Goal: Task Accomplishment & Management: Complete application form

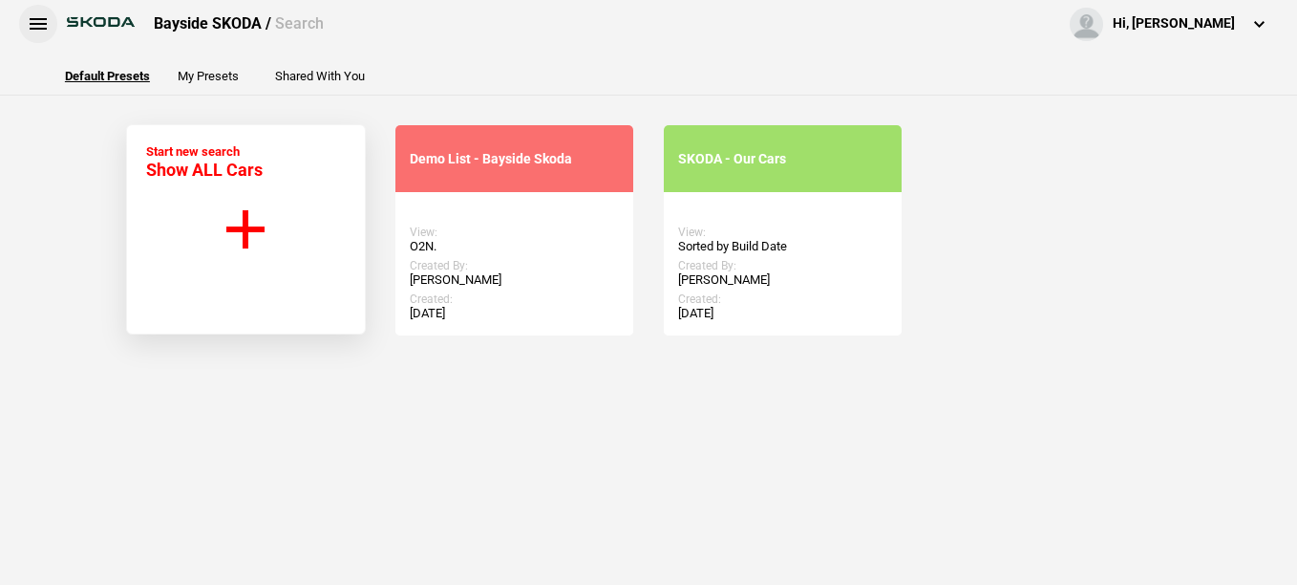
click at [40, 16] on button at bounding box center [38, 24] width 38 height 38
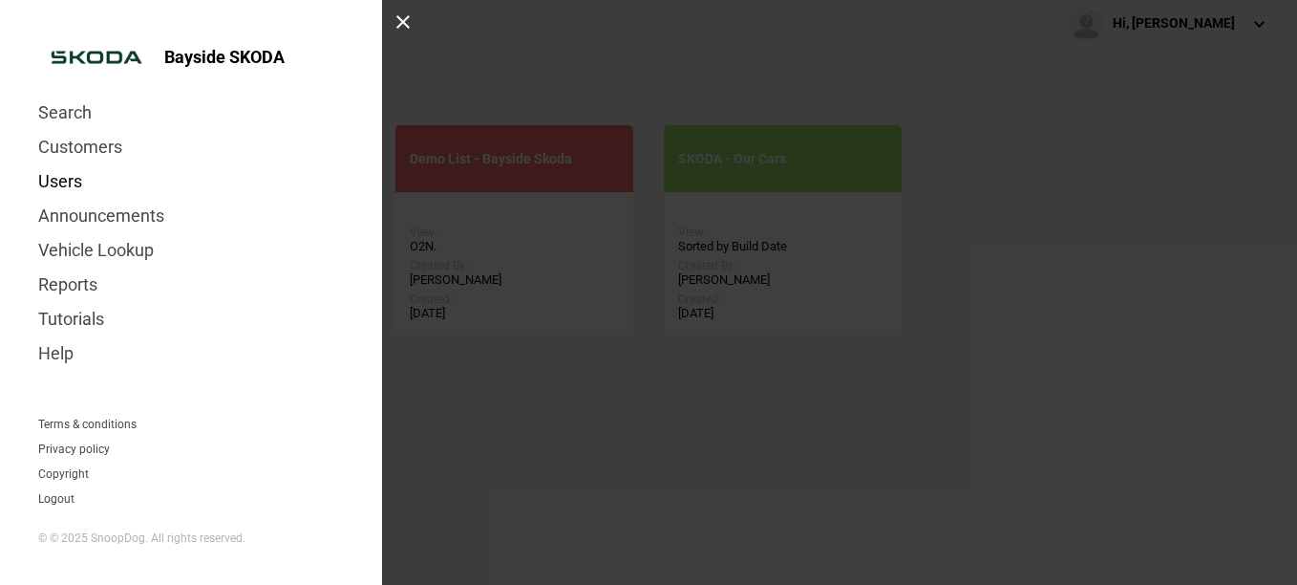
click at [73, 178] on link "Users" at bounding box center [191, 181] width 306 height 34
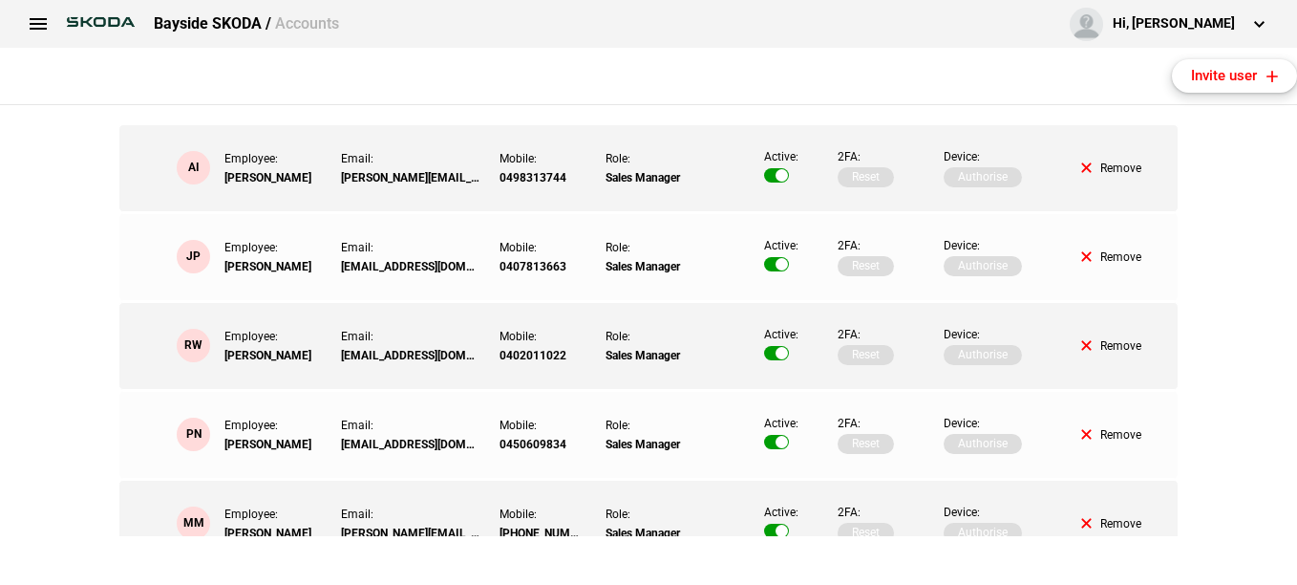
click at [1196, 76] on button "Invite user" at bounding box center [1234, 75] width 125 height 33
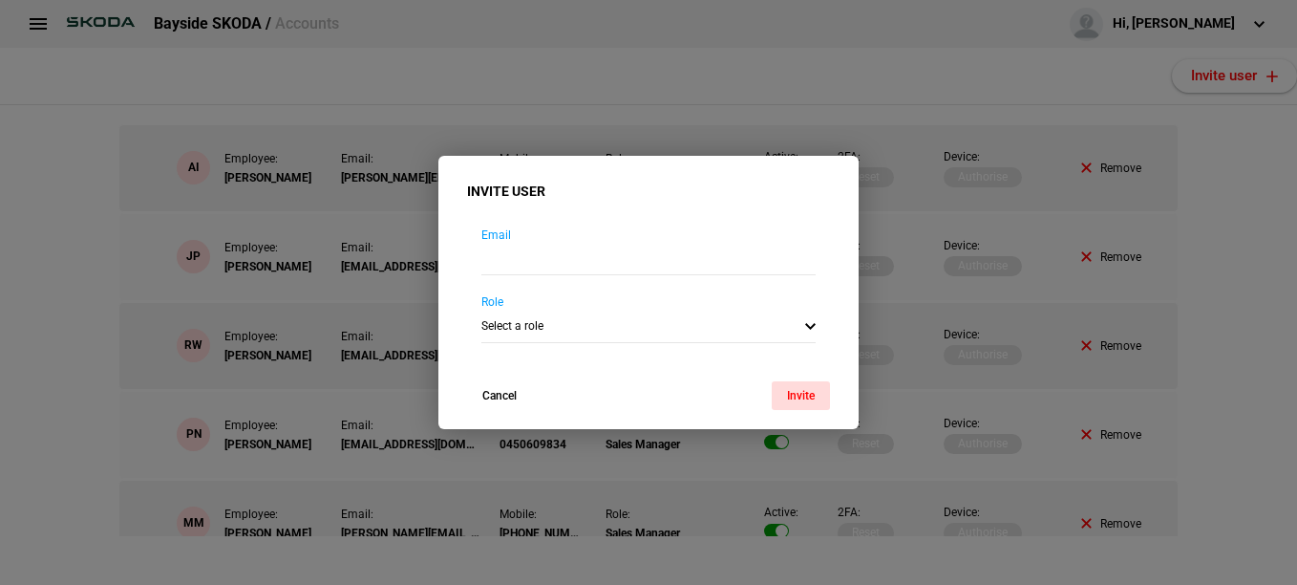
click at [517, 239] on div "Email" at bounding box center [648, 251] width 363 height 48
click at [519, 270] on input "email" at bounding box center [648, 260] width 334 height 32
type input "[EMAIL_ADDRESS][DOMAIN_NAME]"
click at [538, 323] on select "Select a role Sales Manager Business Manager Sales Consultant (Snr) Sales Consu…" at bounding box center [648, 326] width 334 height 33
select select "4"
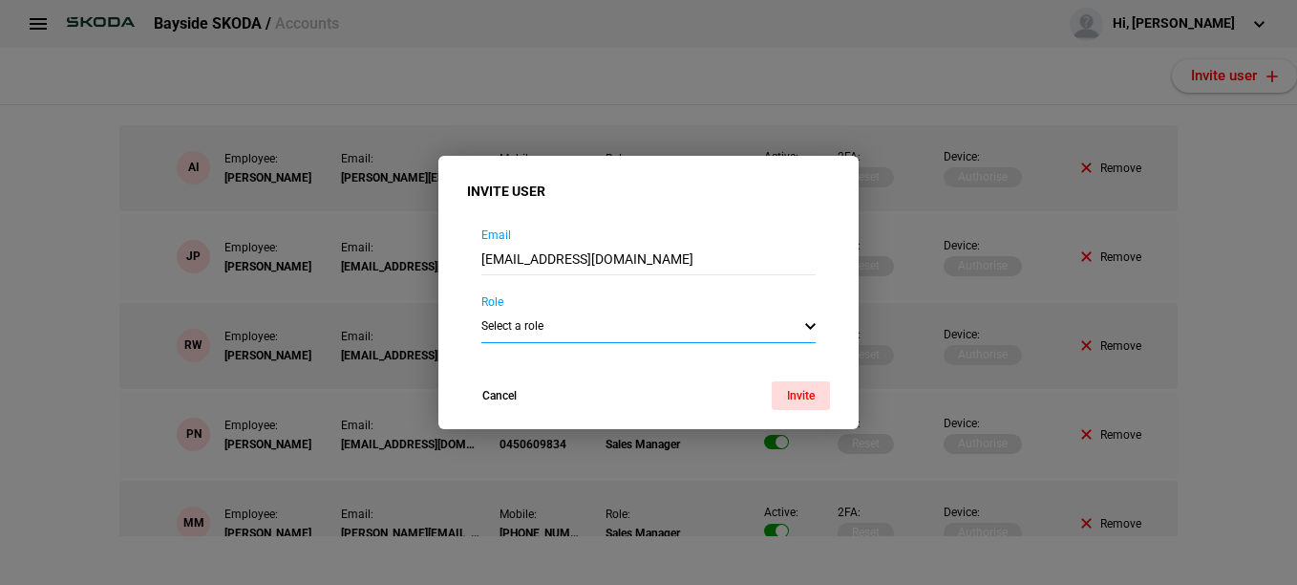
click at [481, 310] on select "Select a role Sales Manager Business Manager Sales Consultant (Snr) Sales Consu…" at bounding box center [648, 326] width 334 height 33
click at [799, 390] on button "Invite" at bounding box center [801, 395] width 58 height 29
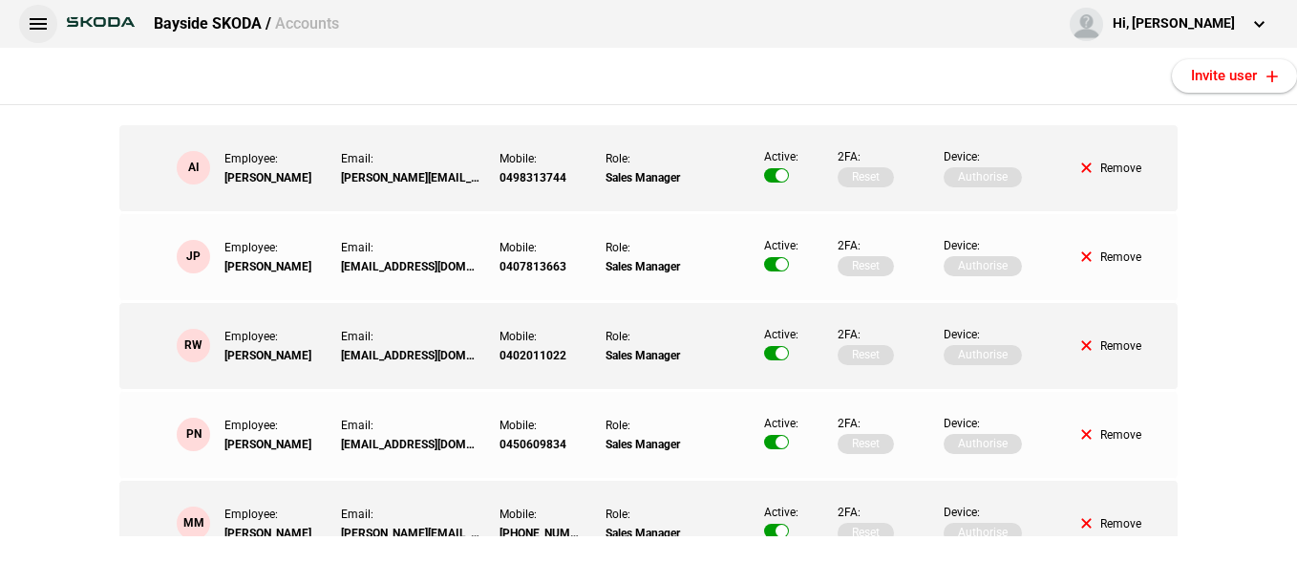
click at [36, 23] on button at bounding box center [38, 24] width 38 height 38
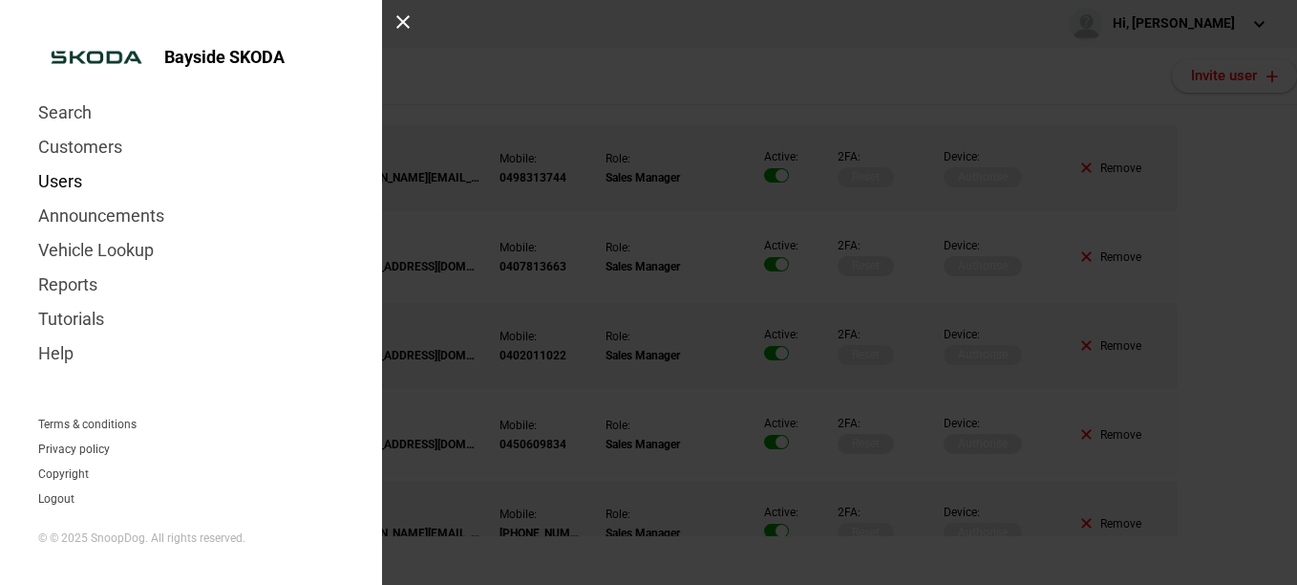
click at [65, 181] on link "Users" at bounding box center [191, 181] width 306 height 34
